Goal: Information Seeking & Learning: Learn about a topic

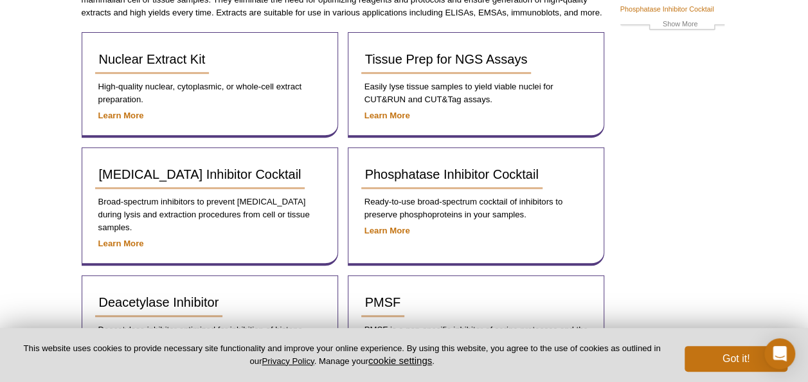
scroll to position [184, 0]
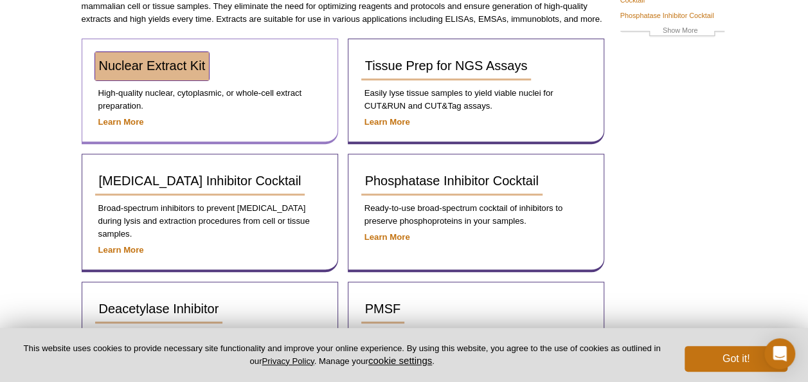
click at [182, 64] on span "Nuclear Extract Kit" at bounding box center [152, 65] width 107 height 14
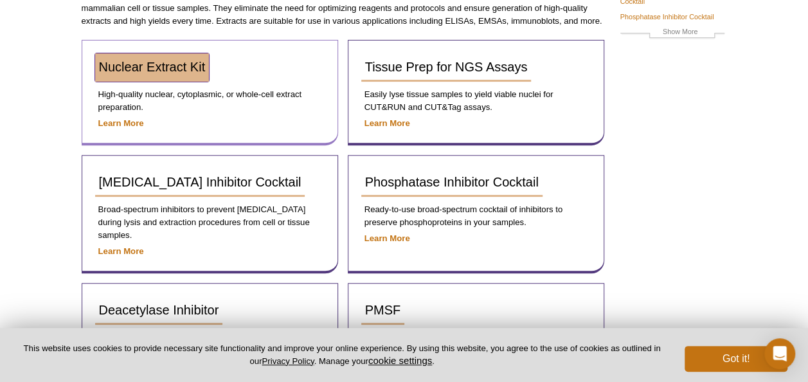
scroll to position [165, 0]
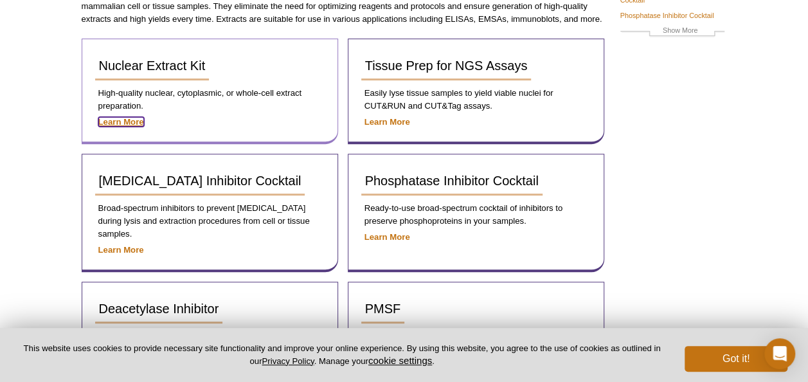
click at [131, 120] on strong "Learn More" at bounding box center [121, 122] width 46 height 10
click at [128, 123] on strong "Learn More" at bounding box center [121, 122] width 46 height 10
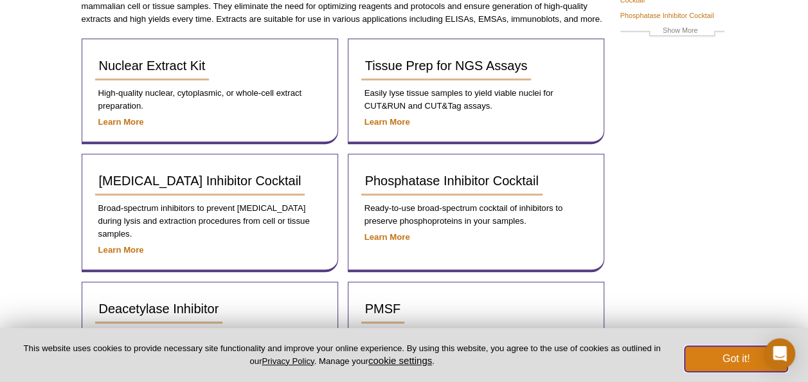
click at [726, 359] on button "Got it!" at bounding box center [735, 359] width 103 height 26
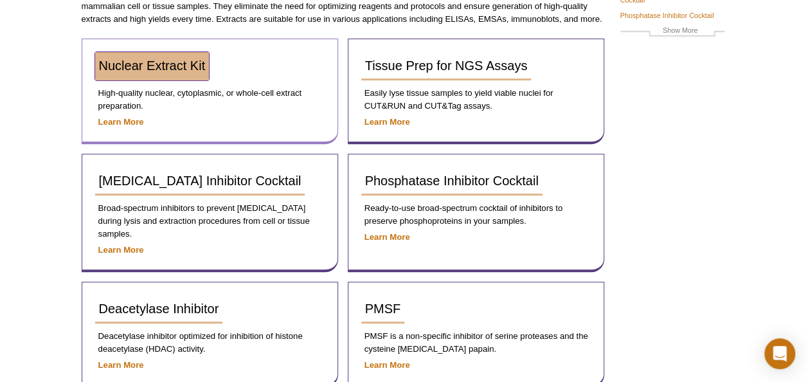
click at [177, 62] on span "Nuclear Extract Kit" at bounding box center [152, 65] width 107 height 14
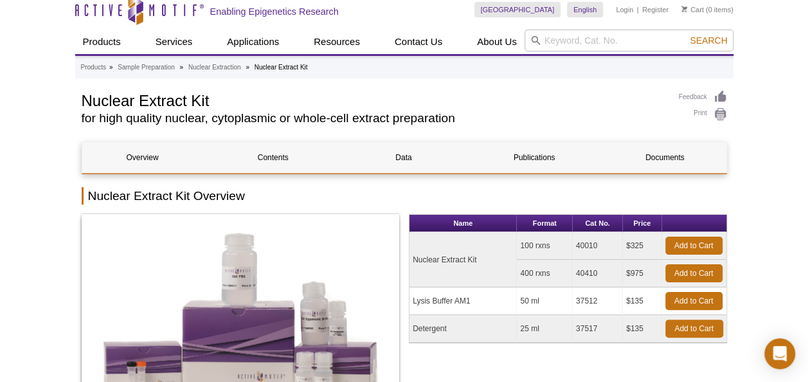
scroll to position [10, 0]
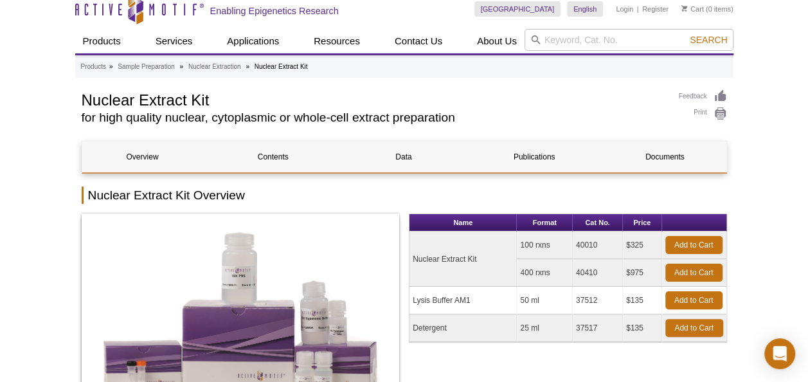
drag, startPoint x: 481, startPoint y: 258, endPoint x: 413, endPoint y: 260, distance: 68.1
click at [413, 260] on td "Nuclear Extract Kit" at bounding box center [462, 258] width 107 height 55
copy td "Nuclear Extract Kit"
drag, startPoint x: 603, startPoint y: 242, endPoint x: 577, endPoint y: 242, distance: 25.7
click at [577, 242] on td "40010" at bounding box center [598, 245] width 50 height 28
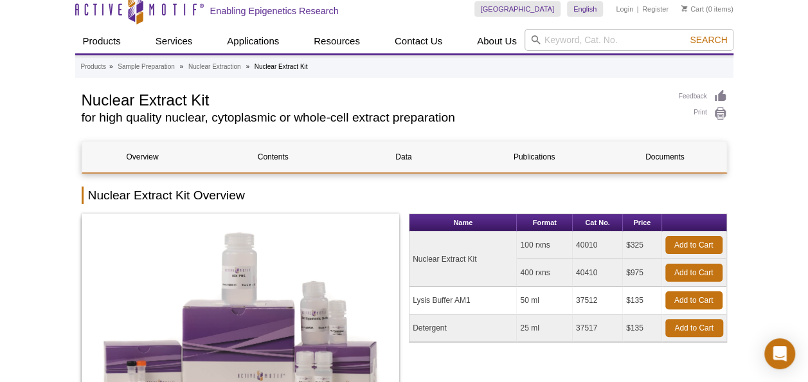
copy td "40010"
drag, startPoint x: 278, startPoint y: 116, endPoint x: 213, endPoint y: 116, distance: 65.6
click at [213, 116] on h2 "for high quality nuclear, cytoplasmic or whole-cell extract preparation" at bounding box center [374, 118] width 584 height 12
copy h2 "cytoplasmic"
drag, startPoint x: 204, startPoint y: 114, endPoint x: 165, endPoint y: 116, distance: 39.9
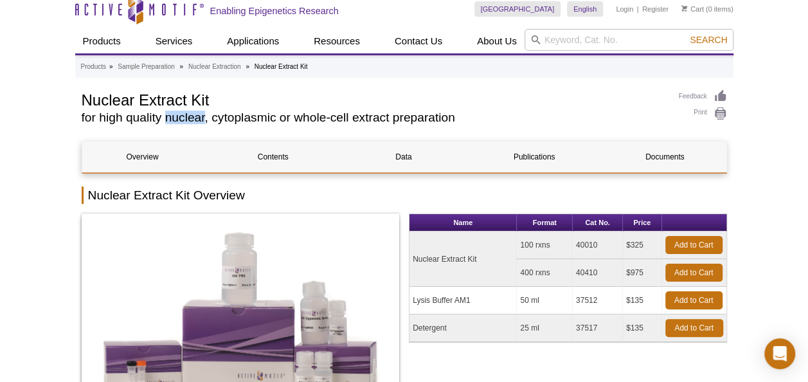
click at [165, 116] on h2 "for high quality nuclear, cytoplasmic or whole-cell extract preparation" at bounding box center [374, 118] width 584 height 12
copy h2 "nuclear"
